Goal: Check status: Check status

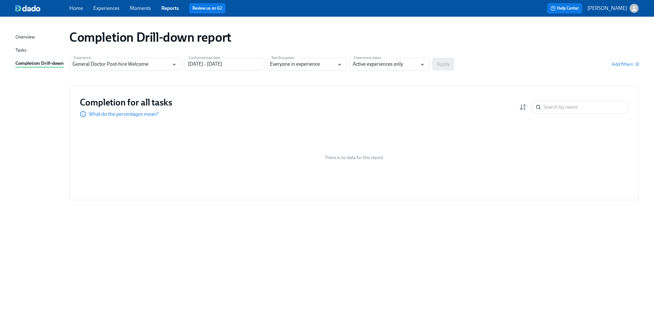
click at [67, 214] on div "Completion Drill-down report Experience General Doctor Post-hire Welcome Experi…" at bounding box center [326, 168] width 623 height 289
click at [176, 70] on div "General Doctor Post-hire Welcome Experience" at bounding box center [125, 64] width 112 height 13
click at [172, 61] on icon "Open" at bounding box center [174, 64] width 9 height 9
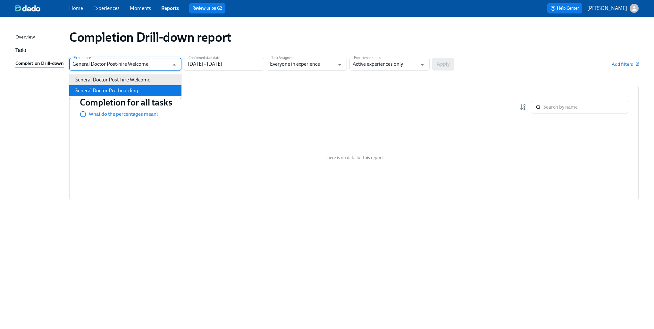
drag, startPoint x: 114, startPoint y: 85, endPoint x: 109, endPoint y: 92, distance: 8.4
click at [109, 92] on ul "General Doctor Post-hire Welcome General Doctor Pre-boarding" at bounding box center [125, 85] width 112 height 27
click at [109, 92] on li "General Doctor Pre-boarding" at bounding box center [125, 90] width 112 height 11
type input "General Doctor Pre-boarding"
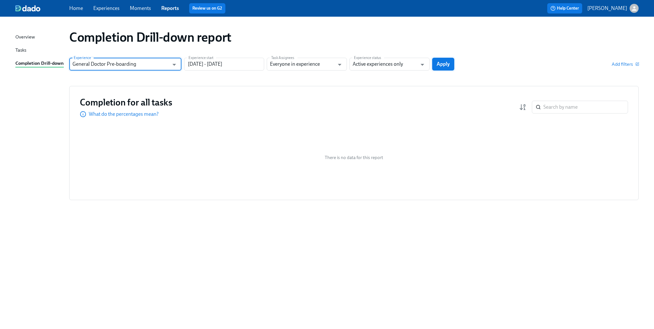
click at [449, 70] on button "Apply" at bounding box center [443, 64] width 22 height 13
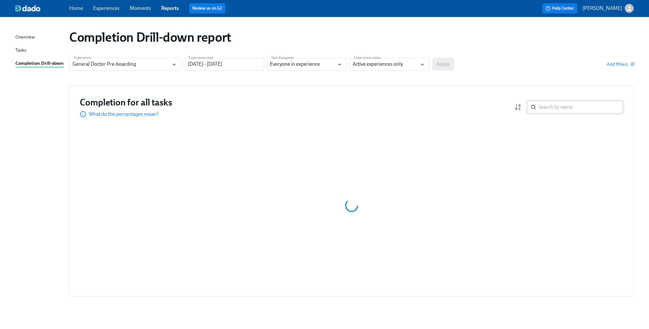
click at [549, 106] on input "search" at bounding box center [580, 107] width 85 height 13
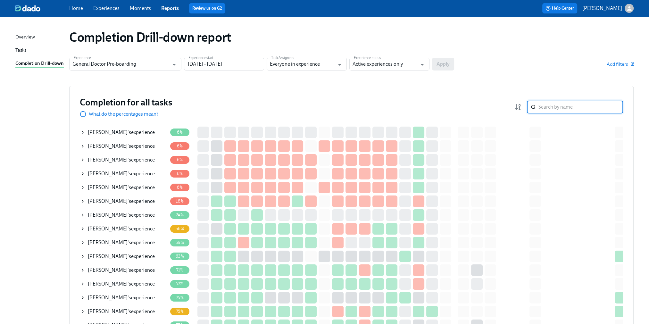
type input "z"
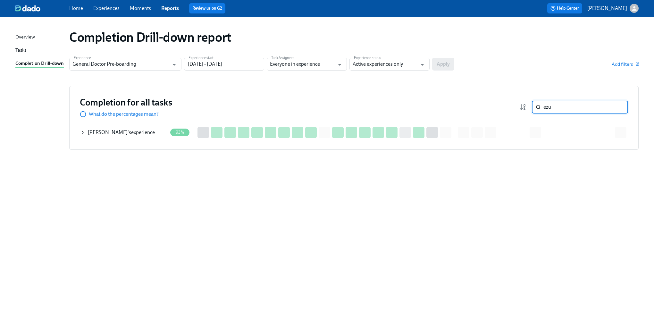
type input "ezu"
click at [81, 132] on icon at bounding box center [82, 132] width 5 height 5
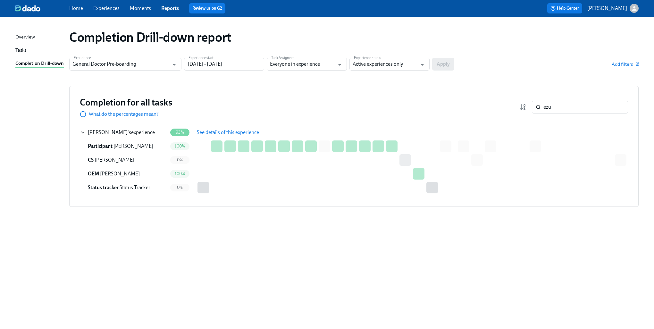
click at [259, 133] on span "See details of this experience" at bounding box center [228, 132] width 62 height 6
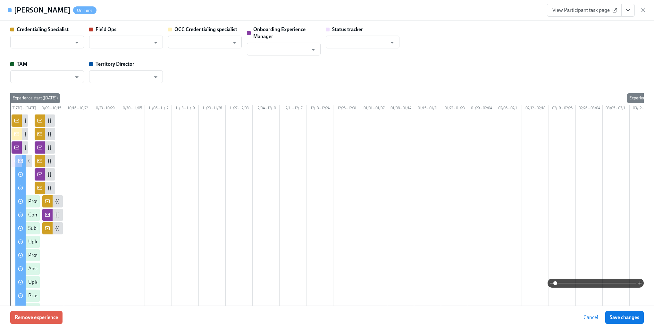
type input "[PERSON_NAME]"
type input "Status Tracker"
type input "[PERSON_NAME]"
